Goal: Information Seeking & Learning: Learn about a topic

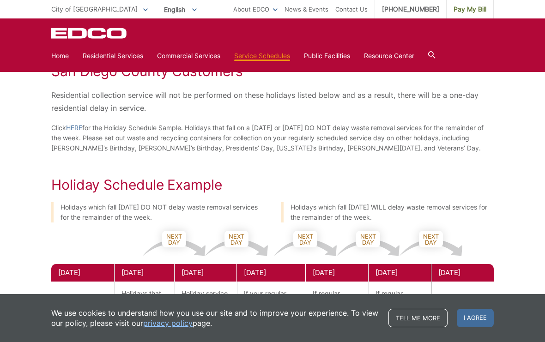
scroll to position [305, 0]
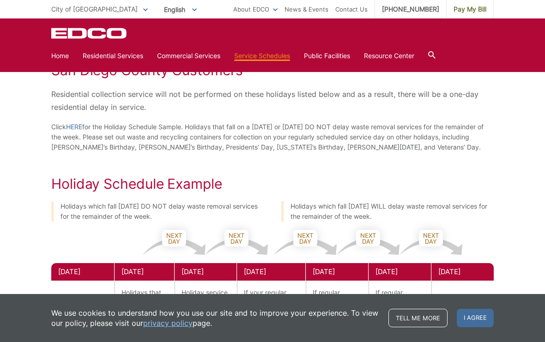
click at [477, 328] on span "I agree" at bounding box center [475, 318] width 37 height 18
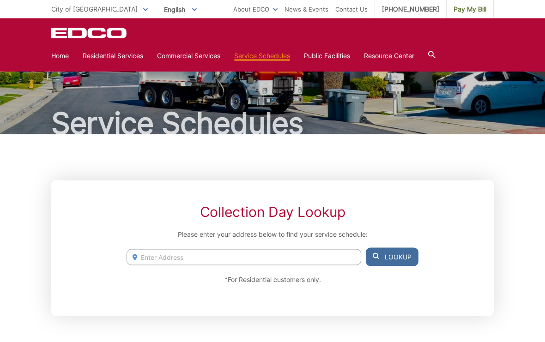
scroll to position [0, 0]
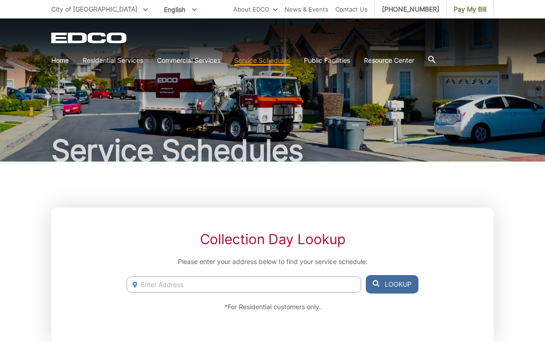
click at [65, 65] on link "Home" at bounding box center [60, 60] width 18 height 10
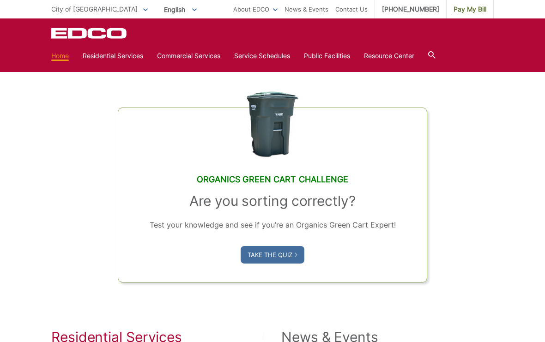
scroll to position [532, 0]
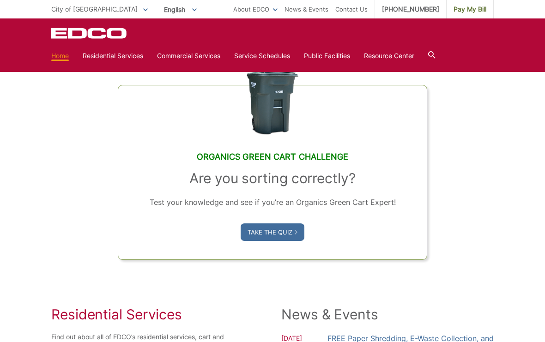
click at [287, 241] on link "Take the Quiz" at bounding box center [273, 233] width 64 height 18
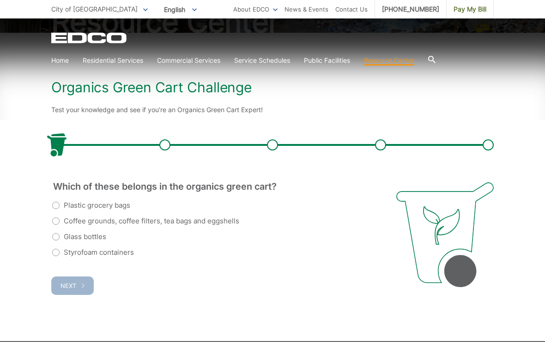
scroll to position [131, 0]
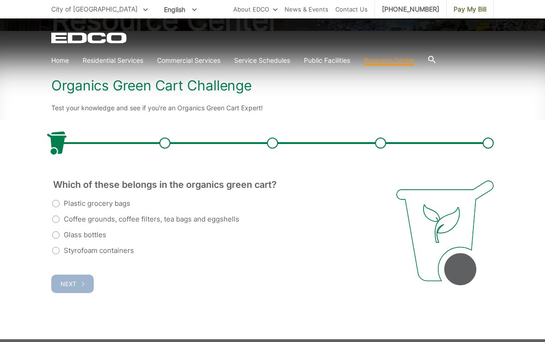
click at [59, 216] on label "Coffee grounds, coffee filters, tea bags and eggshells" at bounding box center [145, 219] width 187 height 11
radio input "true"
click at [74, 287] on span "Next" at bounding box center [69, 284] width 16 height 7
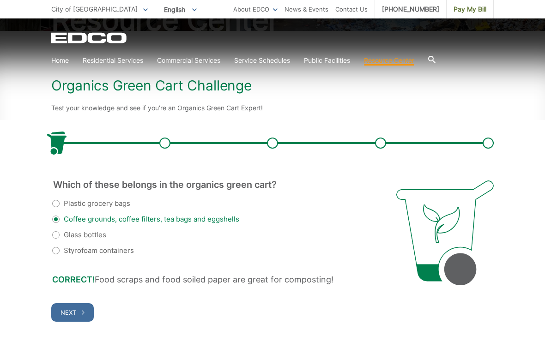
click at [74, 317] on button "Next" at bounding box center [72, 313] width 43 height 18
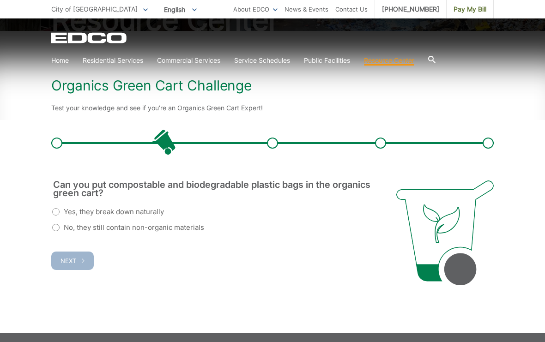
scroll to position [0, 0]
click at [62, 215] on label "Yes, they break down naturally" at bounding box center [108, 212] width 112 height 11
radio input "true"
click at [74, 262] on span "Next" at bounding box center [69, 260] width 16 height 7
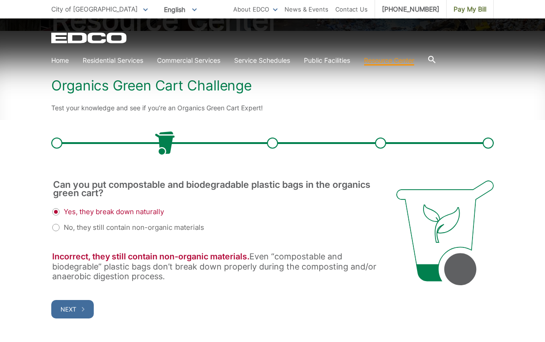
click at [72, 306] on span "Next" at bounding box center [69, 309] width 16 height 7
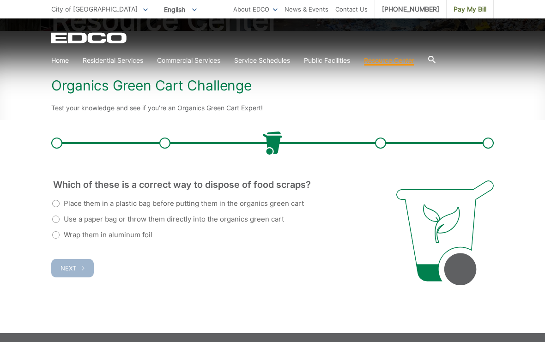
click at [59, 218] on label "Use a paper bag or throw them directly into the organics green cart" at bounding box center [168, 219] width 232 height 11
radio input "true"
click at [71, 269] on span "Next" at bounding box center [69, 268] width 16 height 7
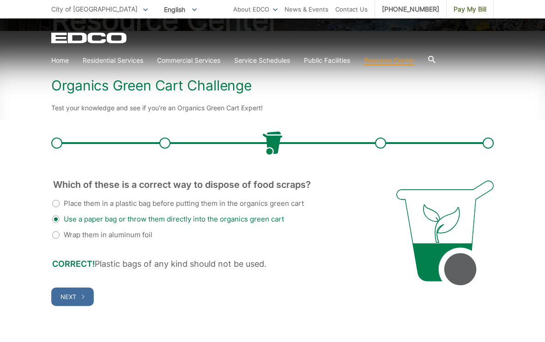
click at [79, 296] on button "Next" at bounding box center [72, 297] width 43 height 18
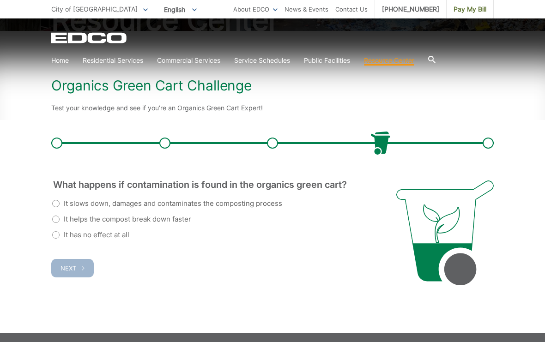
click at [55, 202] on label "It slows down, damages and contaminates the composting process" at bounding box center [167, 203] width 230 height 11
radio input "true"
click at [73, 269] on span "Next" at bounding box center [69, 268] width 16 height 7
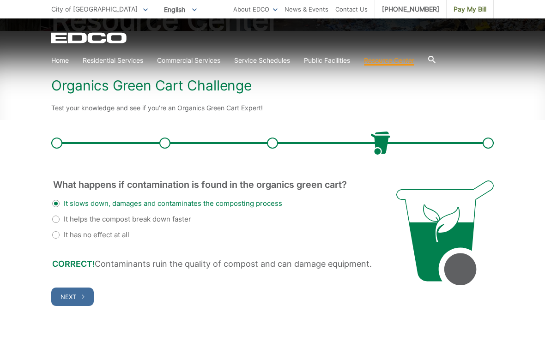
click at [69, 291] on button "Next" at bounding box center [72, 297] width 43 height 18
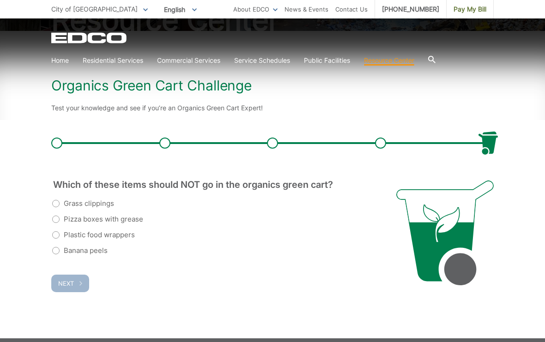
click at [59, 237] on label "Plastic food wrappers" at bounding box center [93, 235] width 83 height 11
radio input "true"
click at [72, 287] on span "Next" at bounding box center [66, 283] width 16 height 7
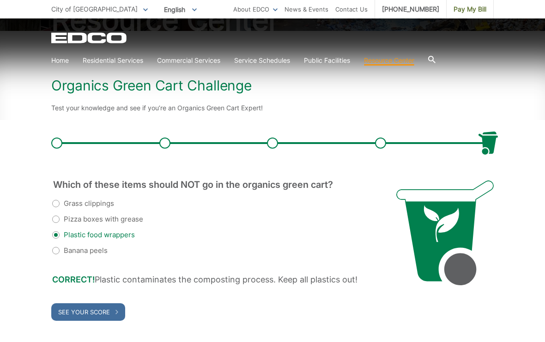
click at [73, 312] on span "See Your Score" at bounding box center [84, 312] width 52 height 7
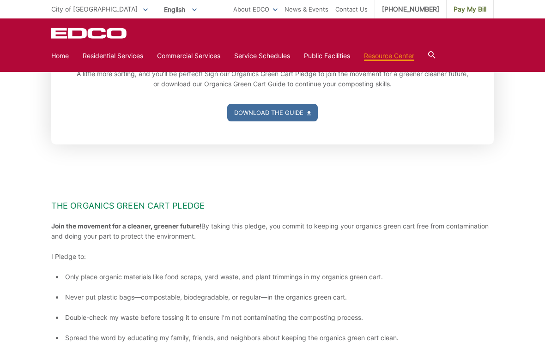
scroll to position [179, 0]
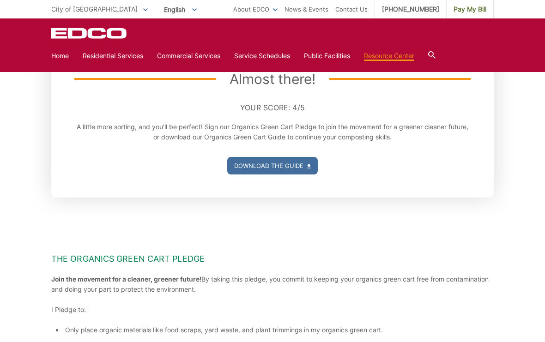
click at [297, 162] on link "Download the Guide" at bounding box center [272, 166] width 91 height 18
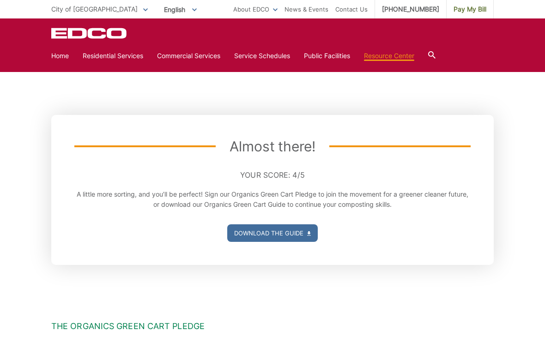
scroll to position [110, 0]
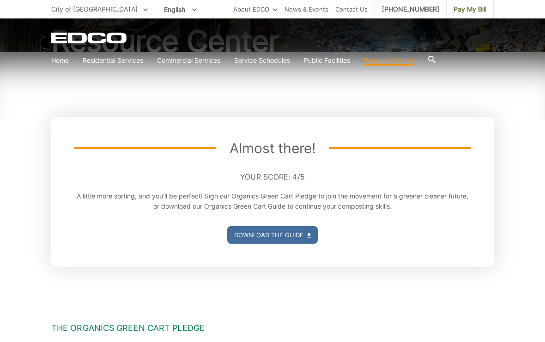
click at [436, 59] on icon at bounding box center [431, 59] width 7 height 7
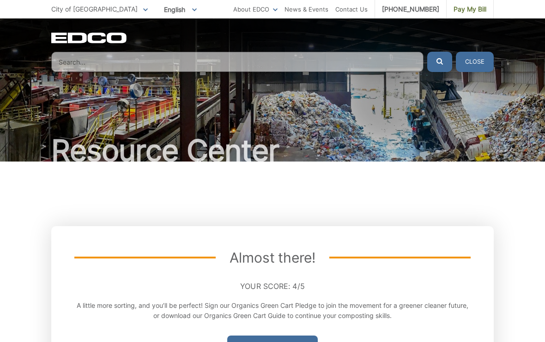
scroll to position [0, 0]
click at [325, 14] on link "News & Events" at bounding box center [307, 9] width 44 height 10
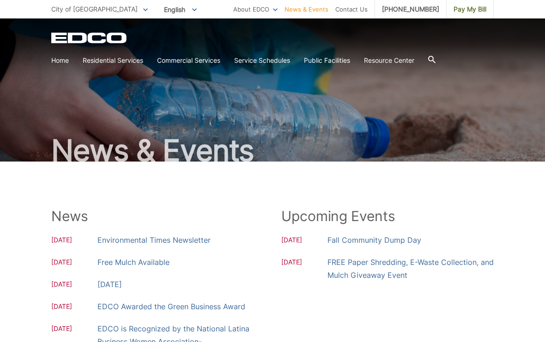
click at [363, 9] on link "Contact Us" at bounding box center [352, 9] width 32 height 10
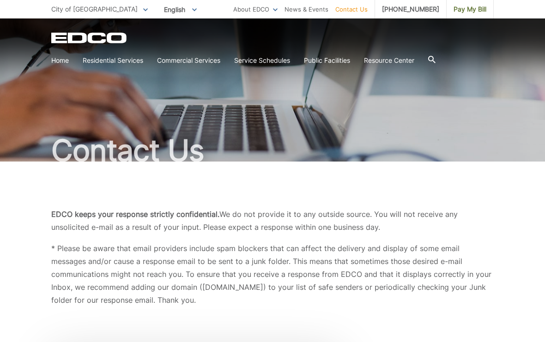
click at [73, 10] on span "City of [GEOGRAPHIC_DATA]" at bounding box center [94, 9] width 86 height 8
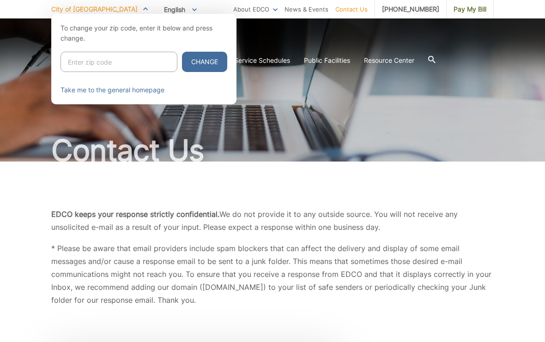
click at [486, 112] on div at bounding box center [272, 185] width 545 height 342
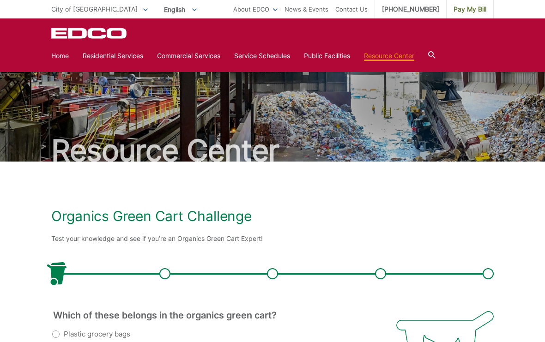
scroll to position [147, 0]
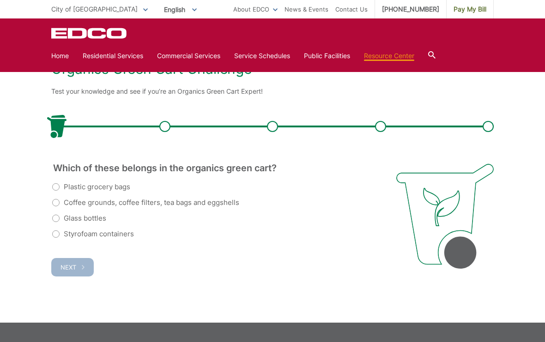
click at [59, 53] on link "Home" at bounding box center [60, 56] width 18 height 10
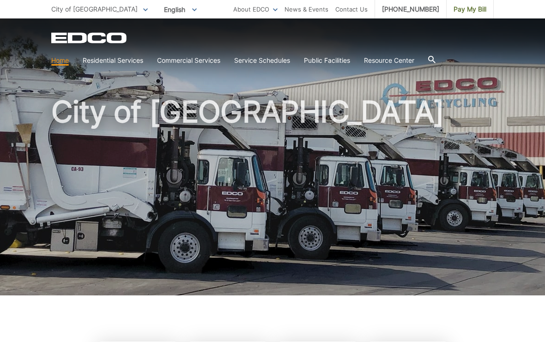
click at [0, 0] on link "Mandatory Recycling Requirements" at bounding box center [0, 0] width 0 height 0
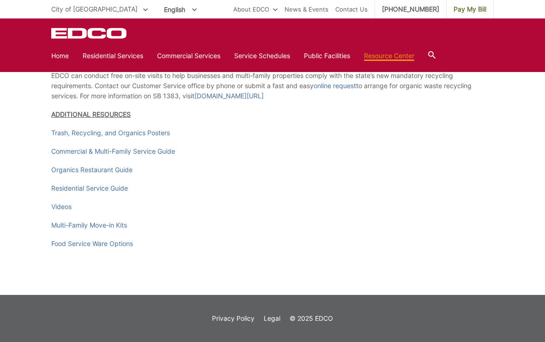
scroll to position [1299, 0]
click at [151, 138] on link "Trash, Recycling, and Organics Posters" at bounding box center [110, 133] width 119 height 10
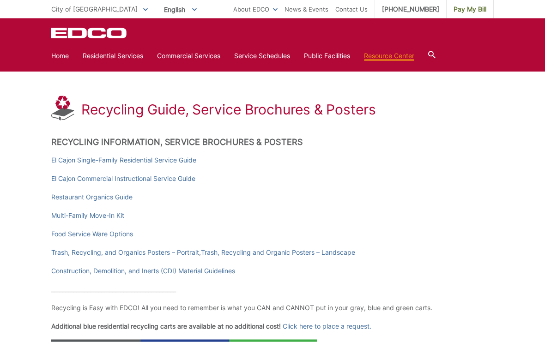
scroll to position [99, 0]
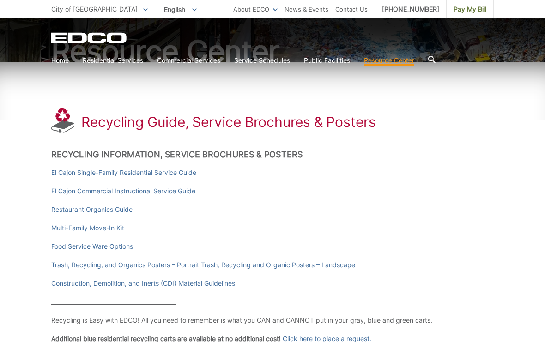
click at [196, 174] on link "El Cajon Single-Family Residential Service Guide" at bounding box center [123, 173] width 145 height 10
